Goal: Register for event/course

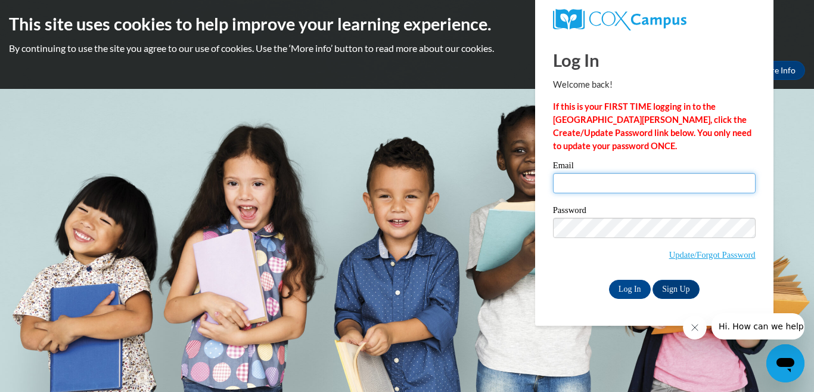
click at [577, 177] on input "Email" at bounding box center [654, 183] width 203 height 20
type input "brendagriffin823@gmail.com"
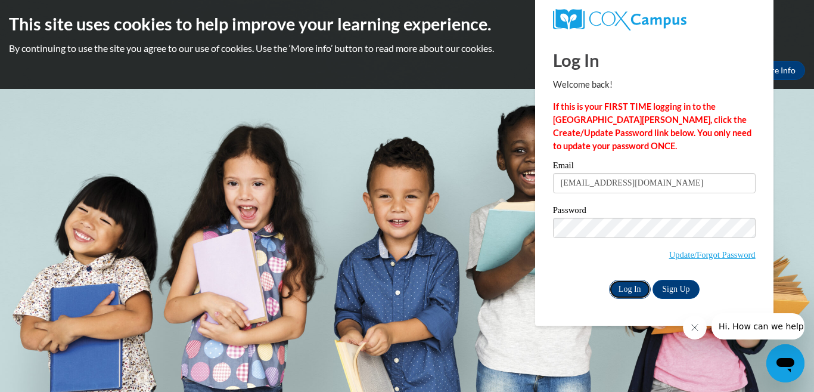
click at [632, 289] on input "Log In" at bounding box center [630, 289] width 42 height 19
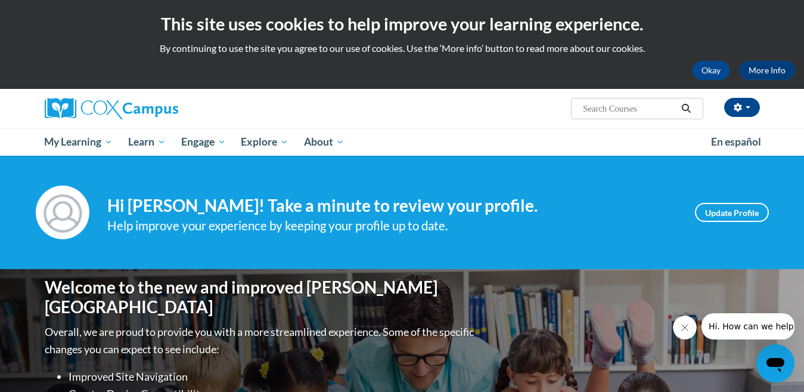
click at [668, 111] on input "Search..." at bounding box center [629, 108] width 95 height 14
click at [591, 109] on input "Search..." at bounding box center [629, 108] width 95 height 14
click at [689, 113] on icon "Search" at bounding box center [686, 108] width 11 height 9
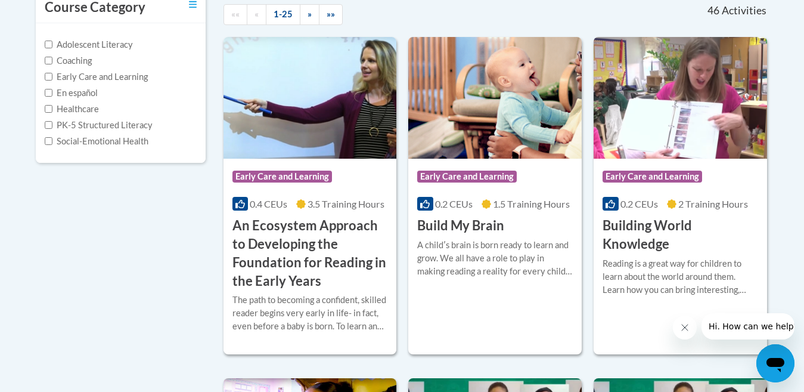
scroll to position [298, 0]
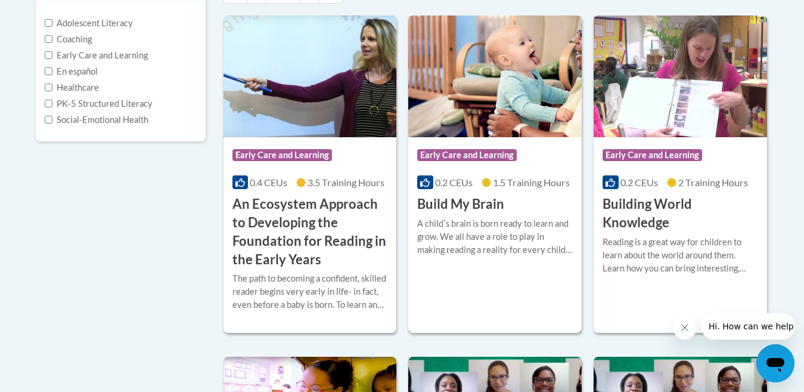
click at [481, 157] on span "Early Care and Learning" at bounding box center [467, 155] width 100 height 12
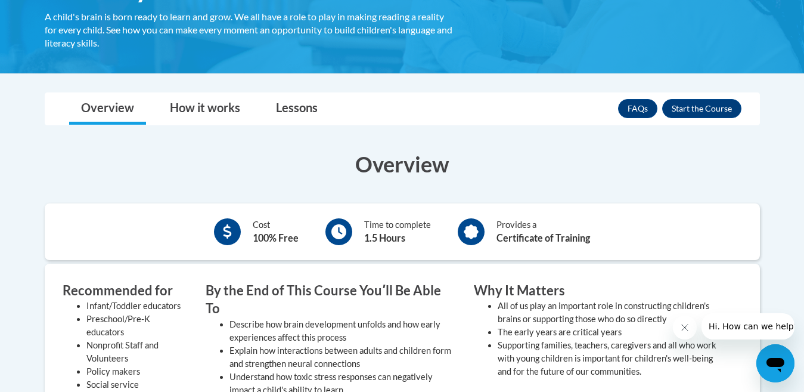
scroll to position [238, 0]
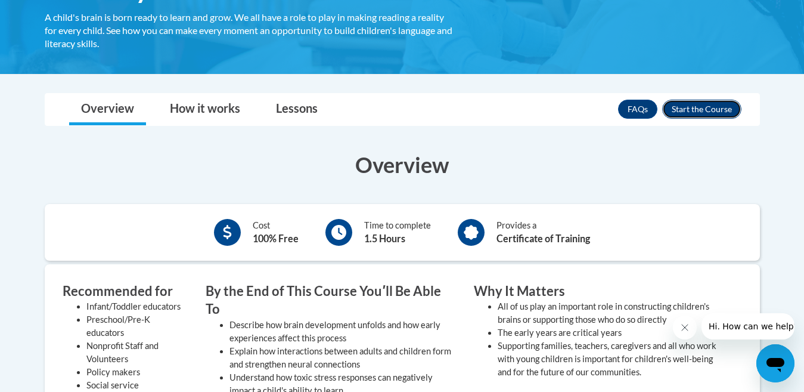
click at [692, 111] on button "Enroll" at bounding box center [701, 109] width 79 height 19
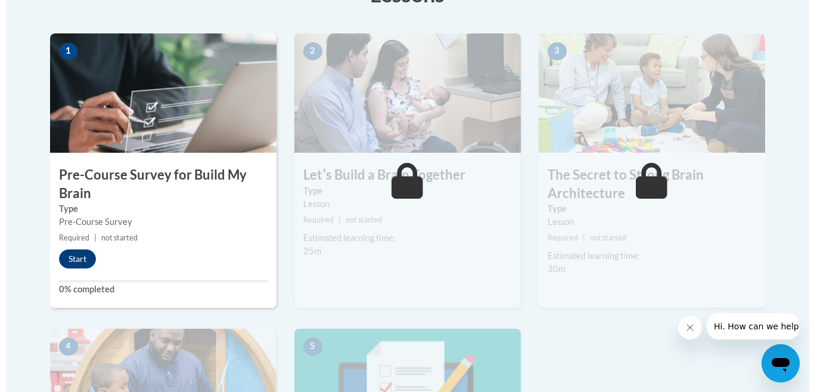
scroll to position [358, 0]
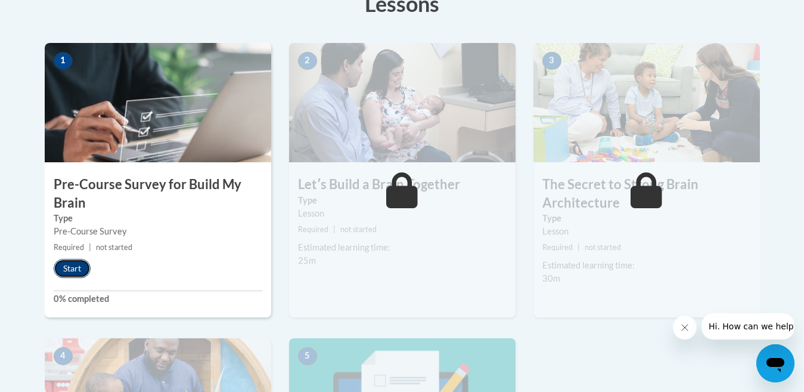
click at [84, 275] on button "Start" at bounding box center [72, 268] width 37 height 19
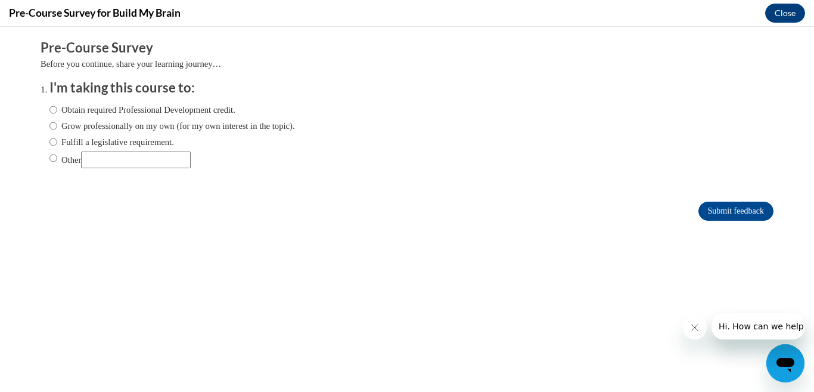
scroll to position [0, 0]
click at [49, 107] on input "Obtain required Professional Development credit." at bounding box center [53, 109] width 8 height 13
radio input "true"
drag, startPoint x: 706, startPoint y: 215, endPoint x: 700, endPoint y: 216, distance: 6.1
click at [706, 216] on input "Submit feedback" at bounding box center [736, 211] width 75 height 19
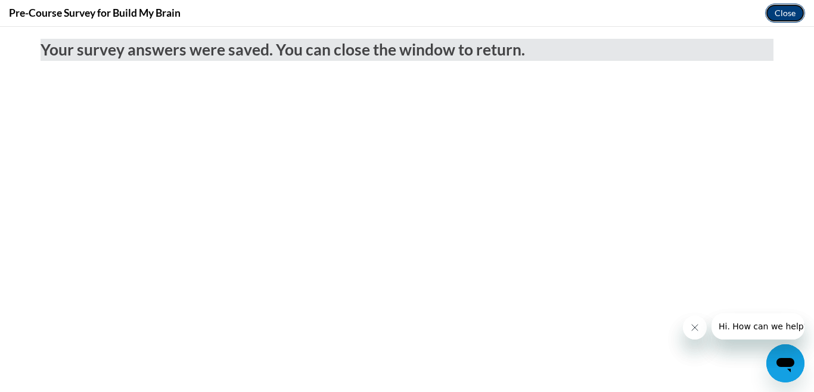
click at [771, 18] on button "Close" at bounding box center [785, 13] width 40 height 19
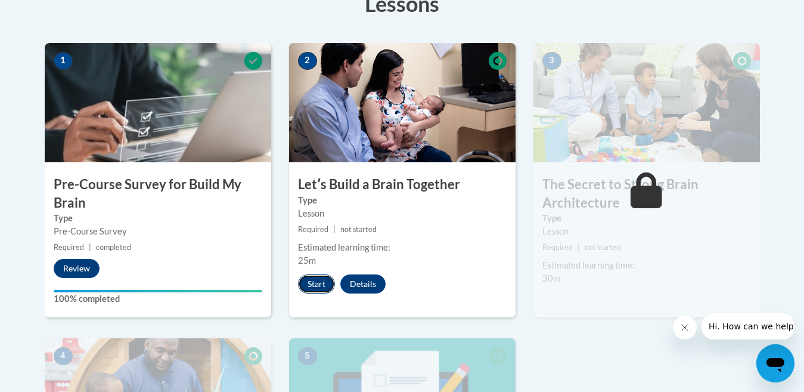
click at [323, 286] on button "Start" at bounding box center [316, 283] width 37 height 19
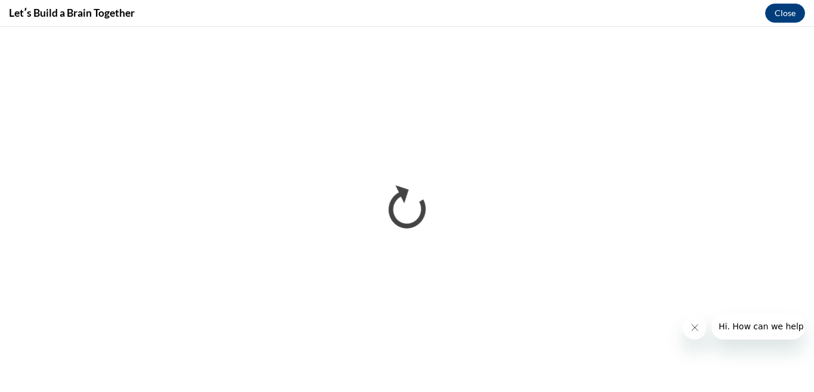
click at [693, 334] on button "Close message from company" at bounding box center [695, 327] width 24 height 24
